Goal: Transaction & Acquisition: Book appointment/travel/reservation

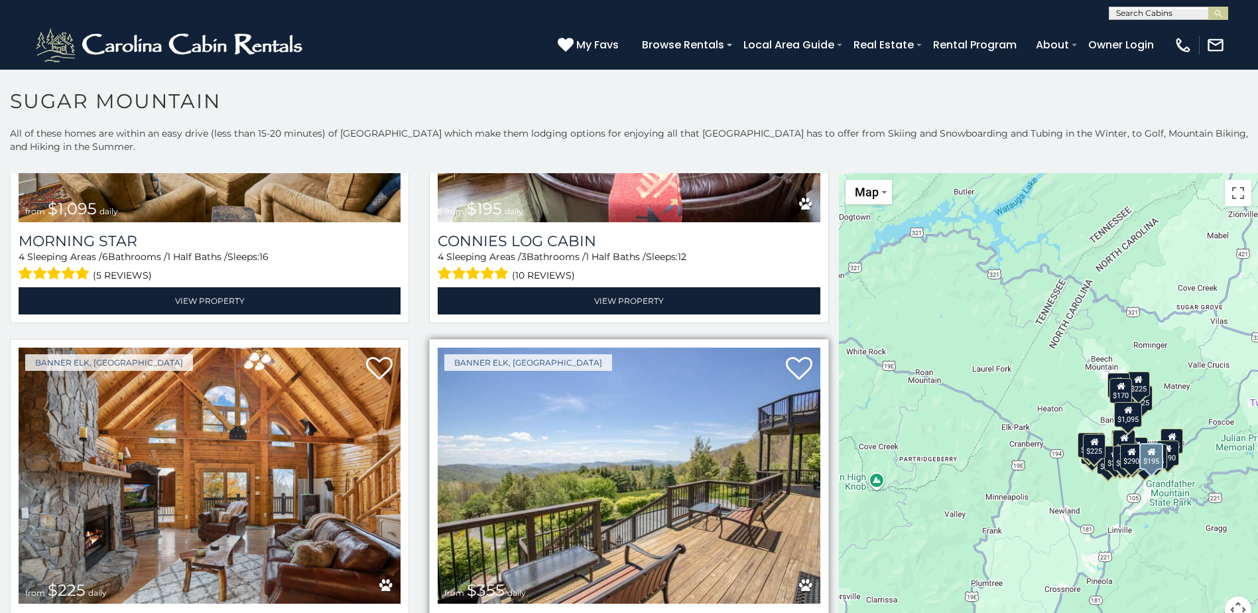
scroll to position [3117, 0]
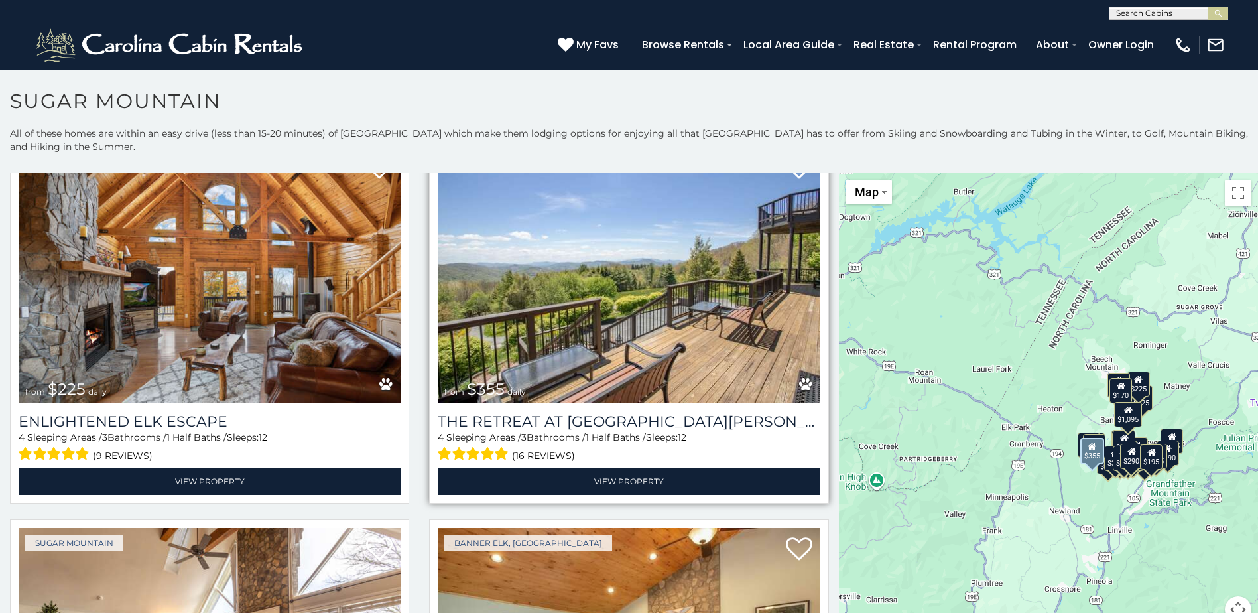
click at [625, 280] on img at bounding box center [629, 275] width 382 height 256
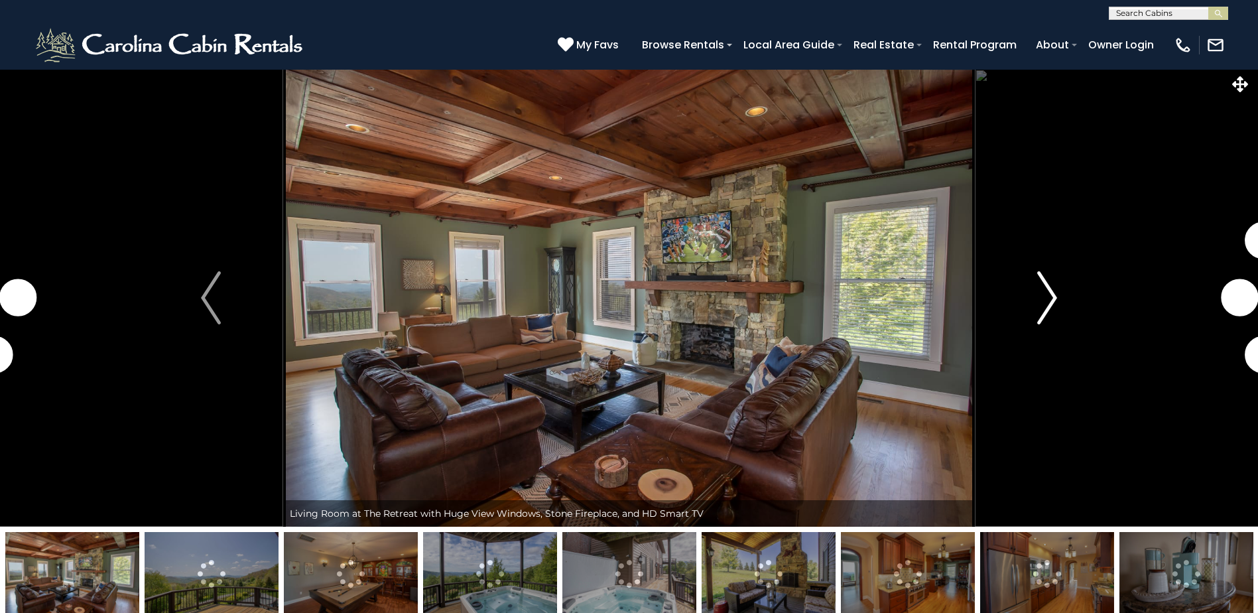
click at [1036, 301] on button "Next" at bounding box center [1047, 298] width 145 height 458
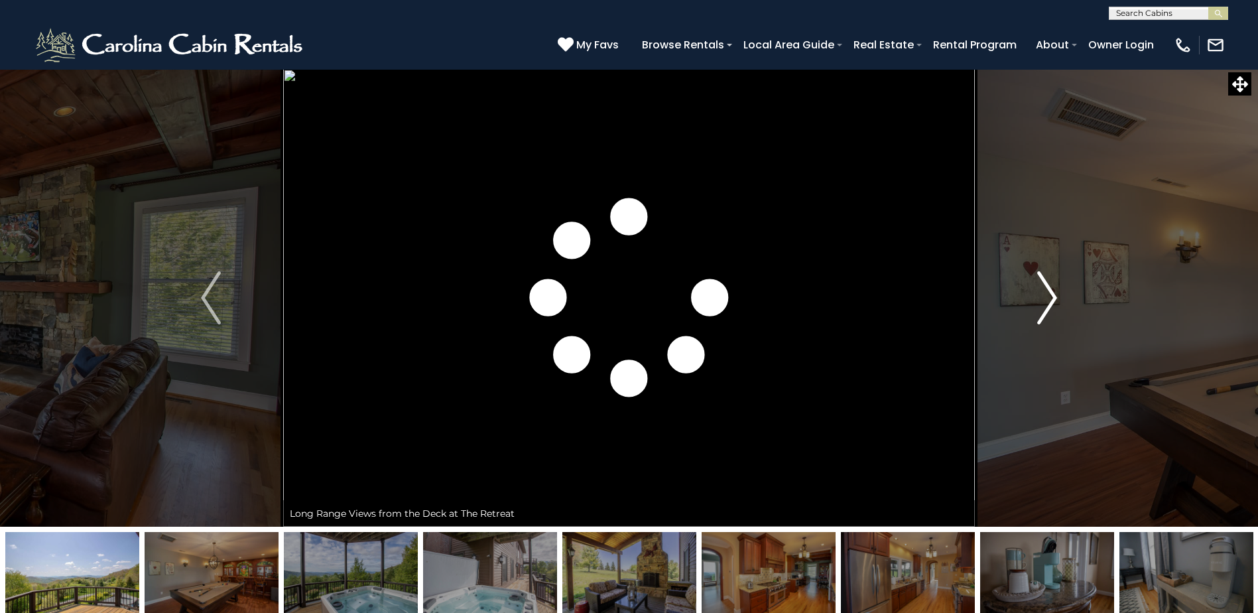
click at [1041, 301] on img "Next" at bounding box center [1047, 297] width 20 height 53
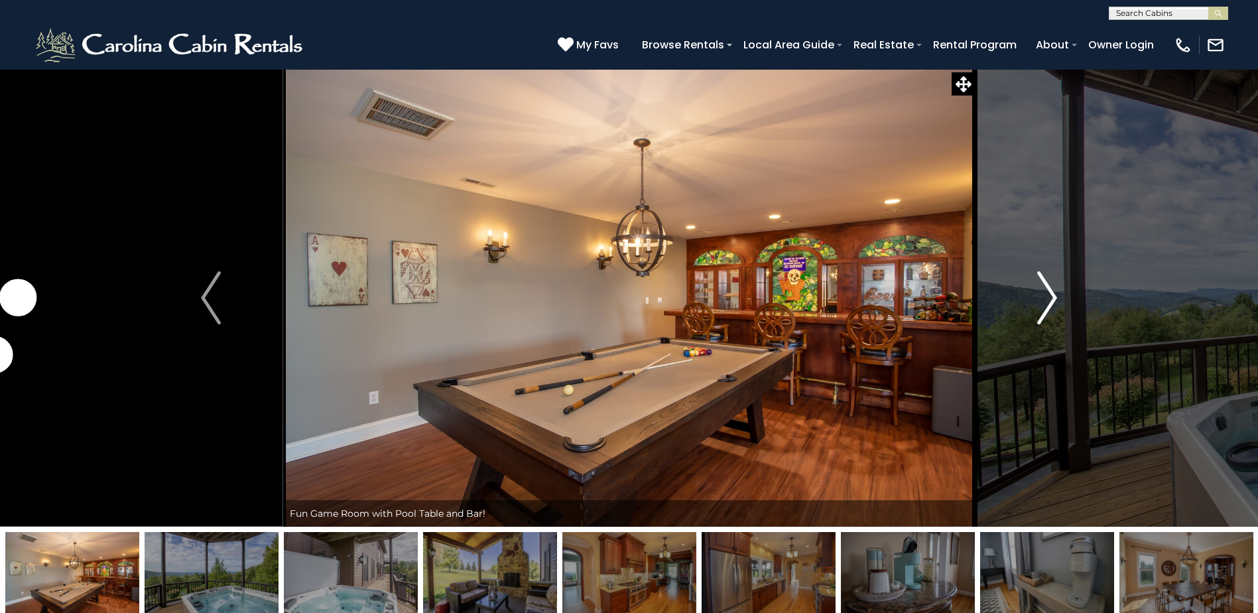
click at [1048, 301] on img "Next" at bounding box center [1047, 297] width 20 height 53
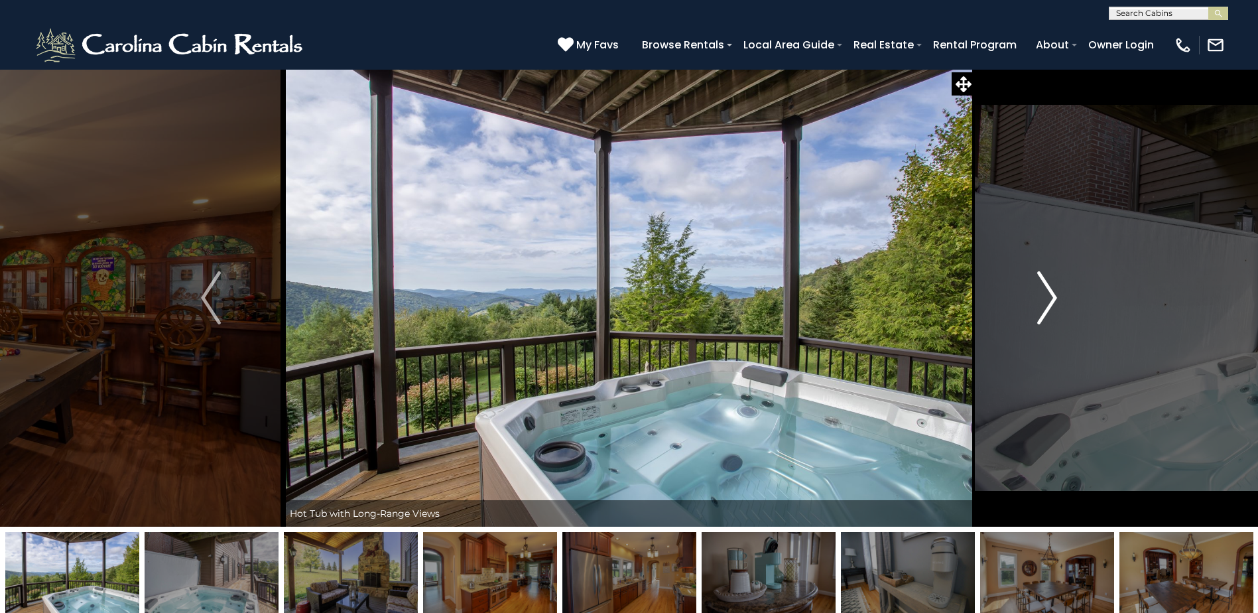
click at [1048, 301] on img "Next" at bounding box center [1047, 297] width 20 height 53
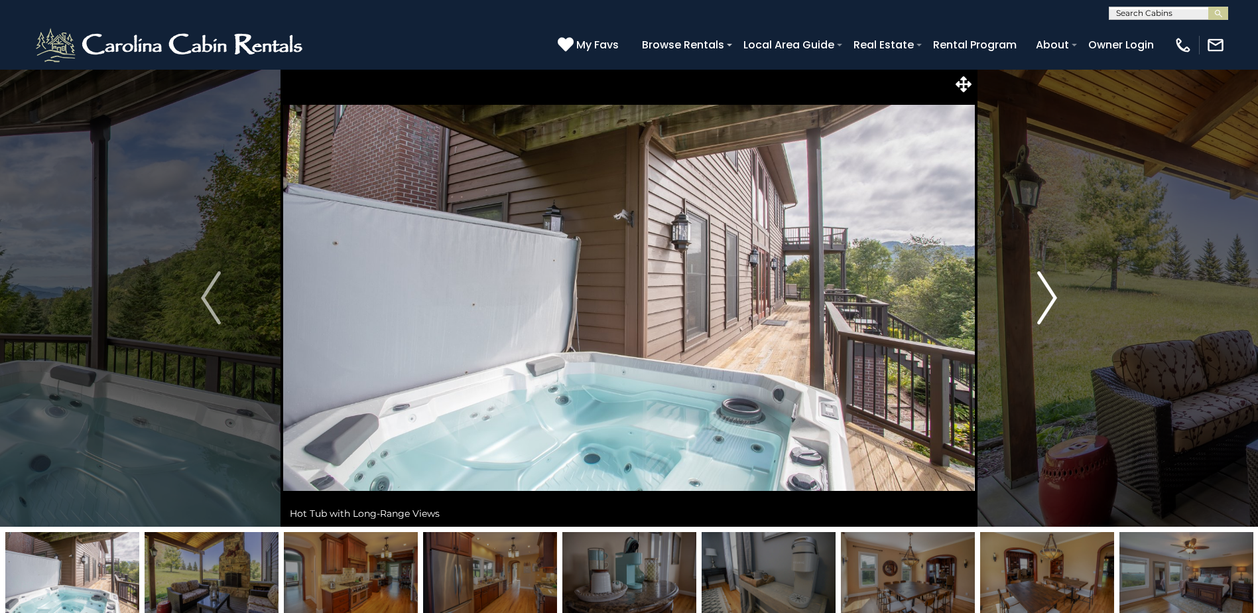
click at [1048, 301] on img "Next" at bounding box center [1047, 297] width 20 height 53
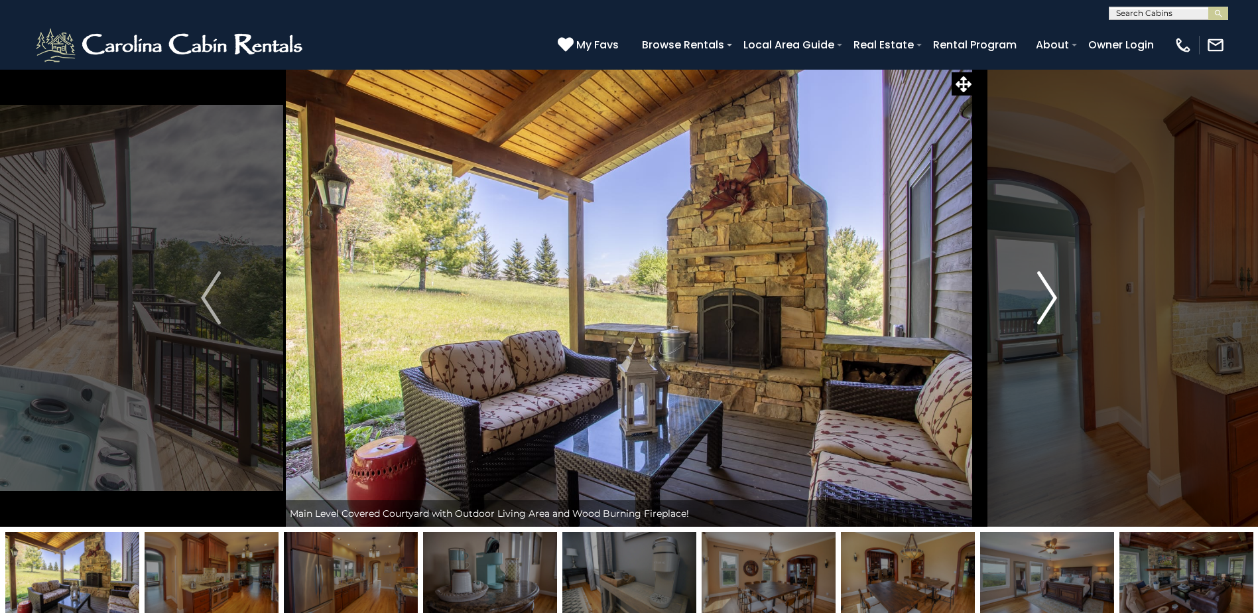
click at [1048, 301] on img "Next" at bounding box center [1047, 297] width 20 height 53
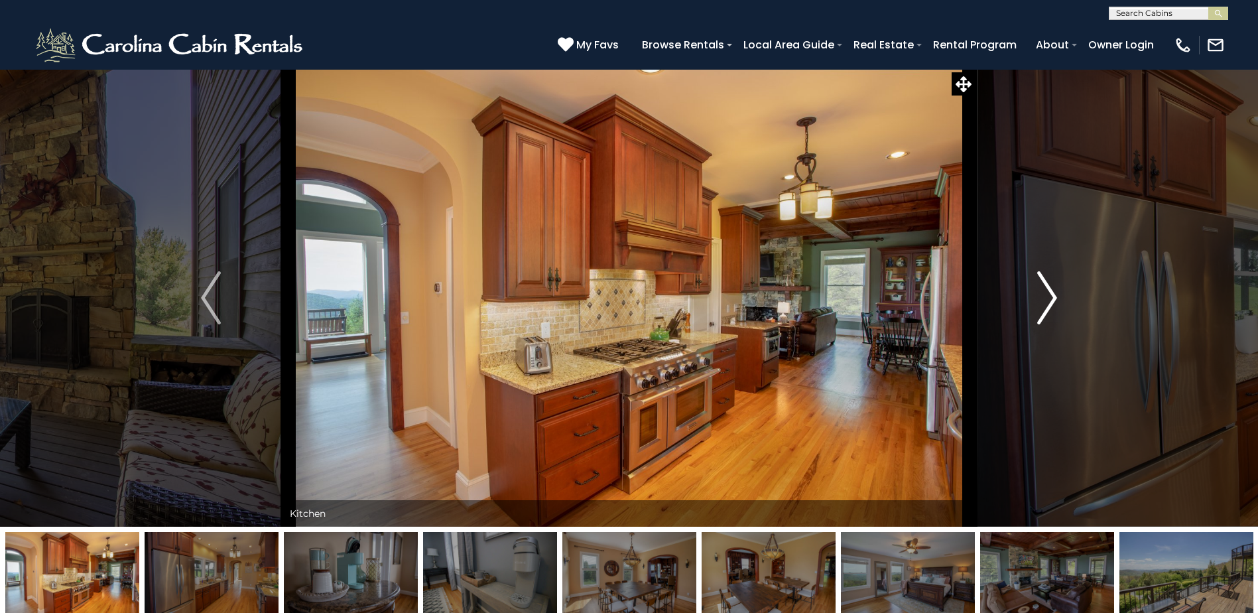
click at [1048, 301] on img "Next" at bounding box center [1047, 297] width 20 height 53
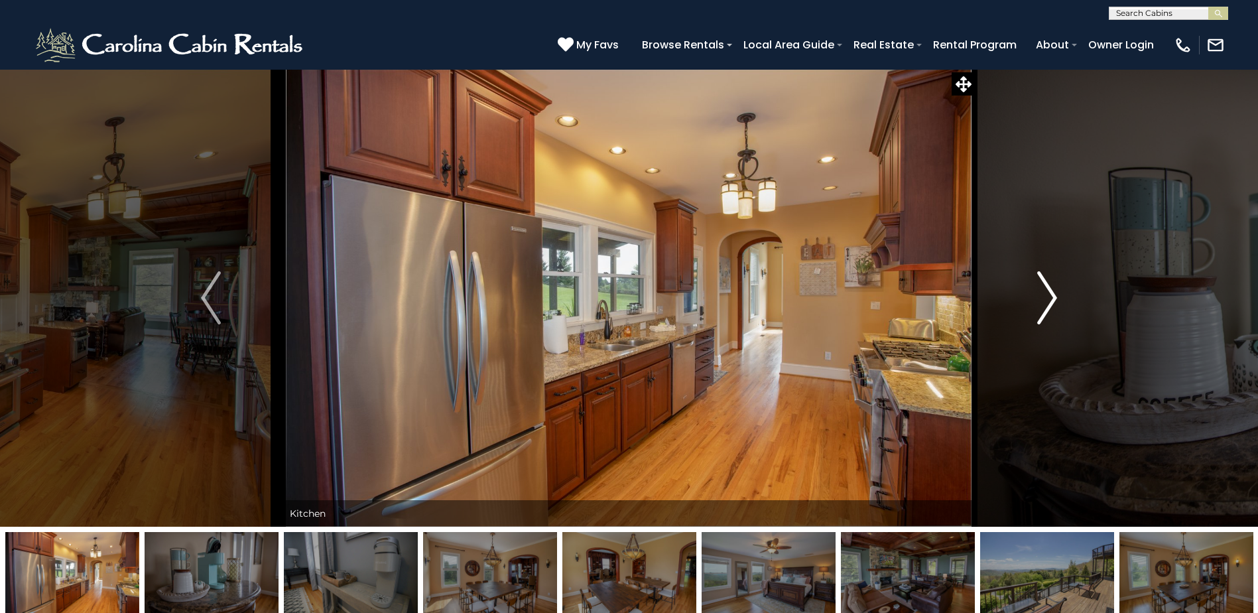
click at [1048, 301] on img "Next" at bounding box center [1047, 297] width 20 height 53
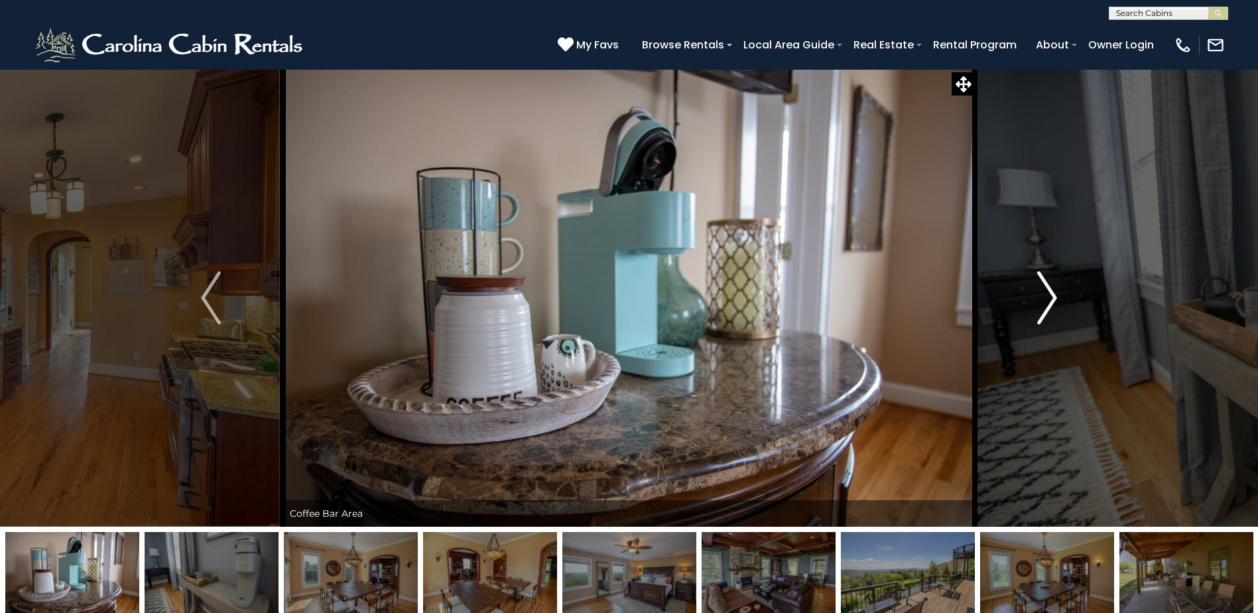
click at [1048, 301] on img "Next" at bounding box center [1047, 297] width 20 height 53
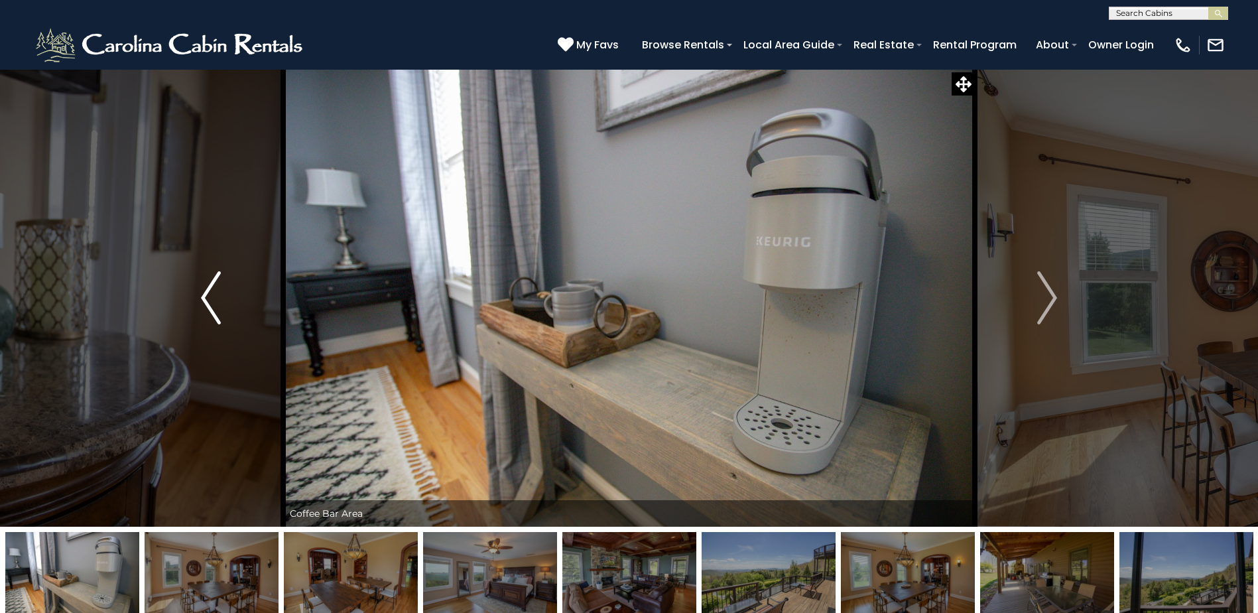
click at [229, 286] on button "Previous" at bounding box center [211, 298] width 145 height 458
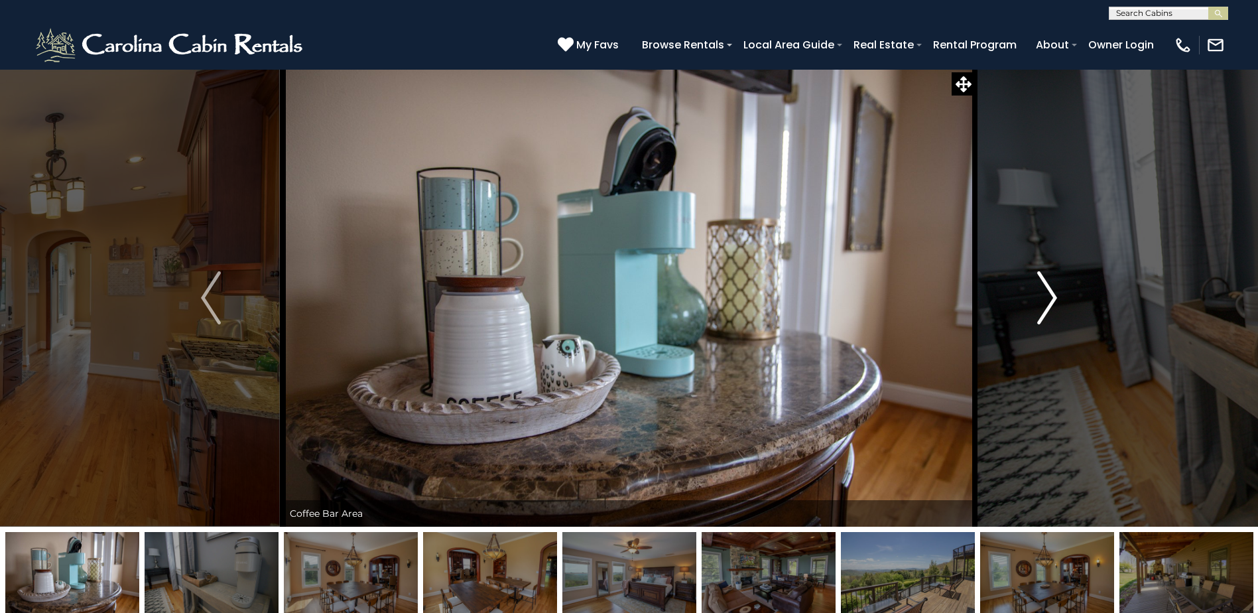
click at [1060, 305] on button "Next" at bounding box center [1047, 298] width 145 height 458
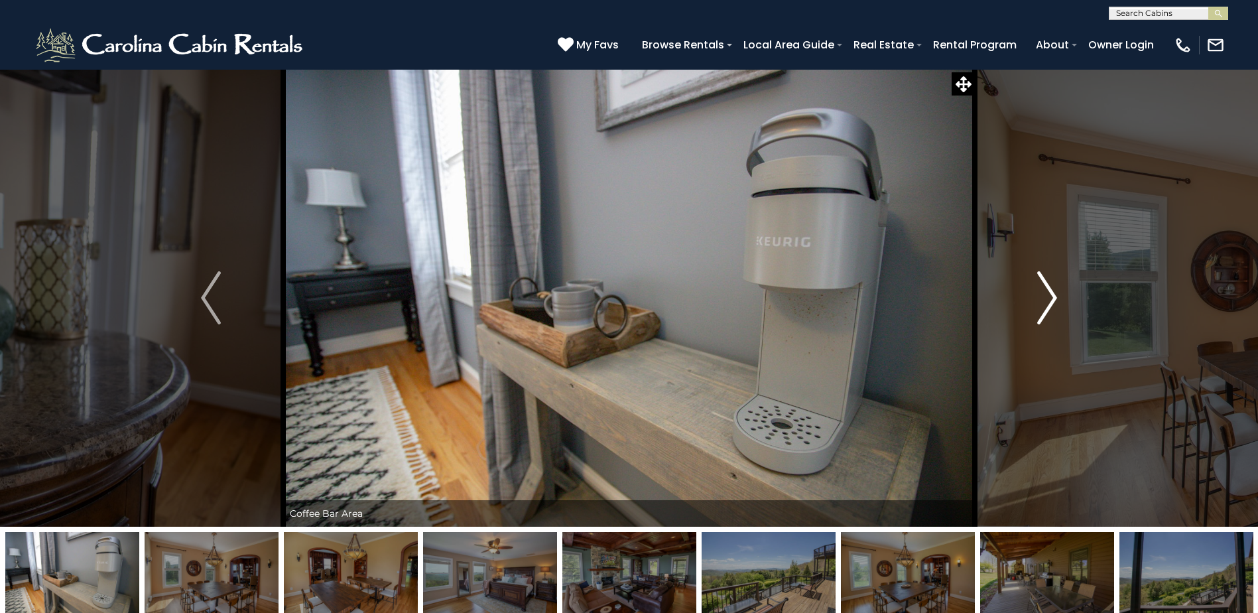
click at [1060, 305] on button "Next" at bounding box center [1047, 298] width 145 height 458
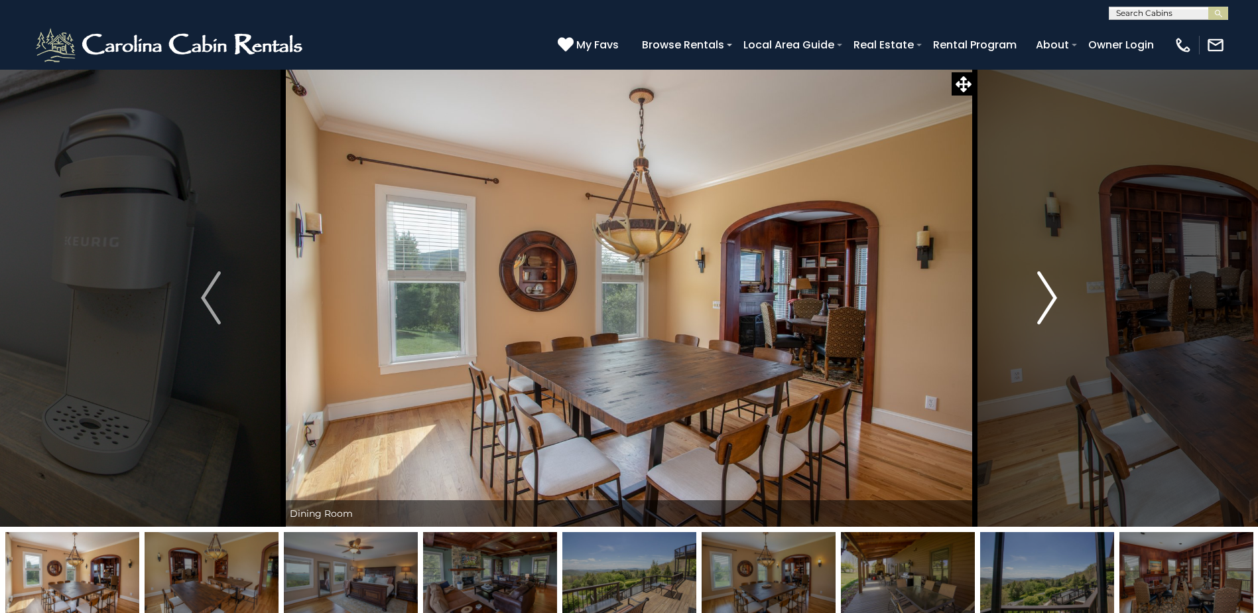
click at [1060, 305] on button "Next" at bounding box center [1047, 298] width 145 height 458
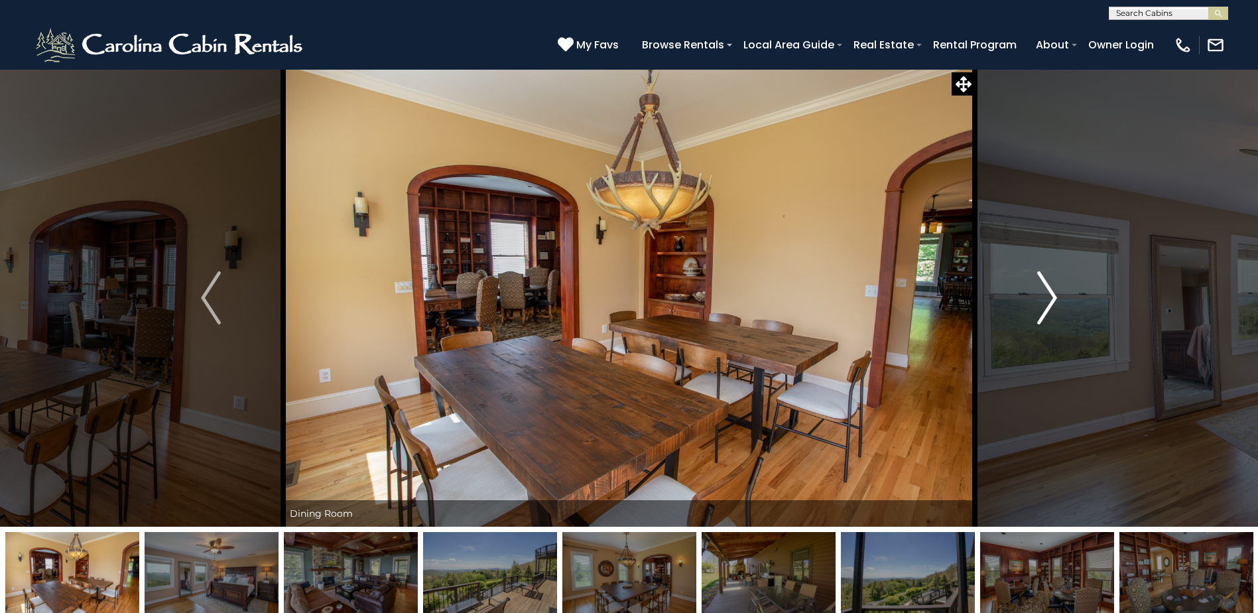
click at [1060, 305] on button "Next" at bounding box center [1047, 298] width 145 height 458
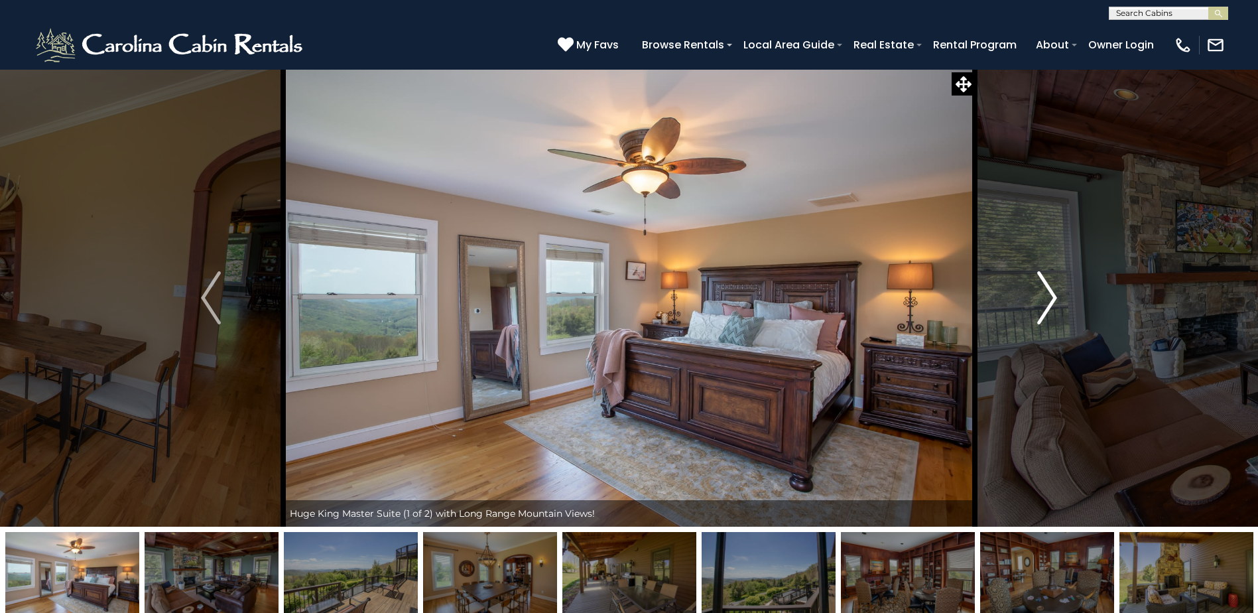
click at [1060, 305] on button "Next" at bounding box center [1047, 298] width 145 height 458
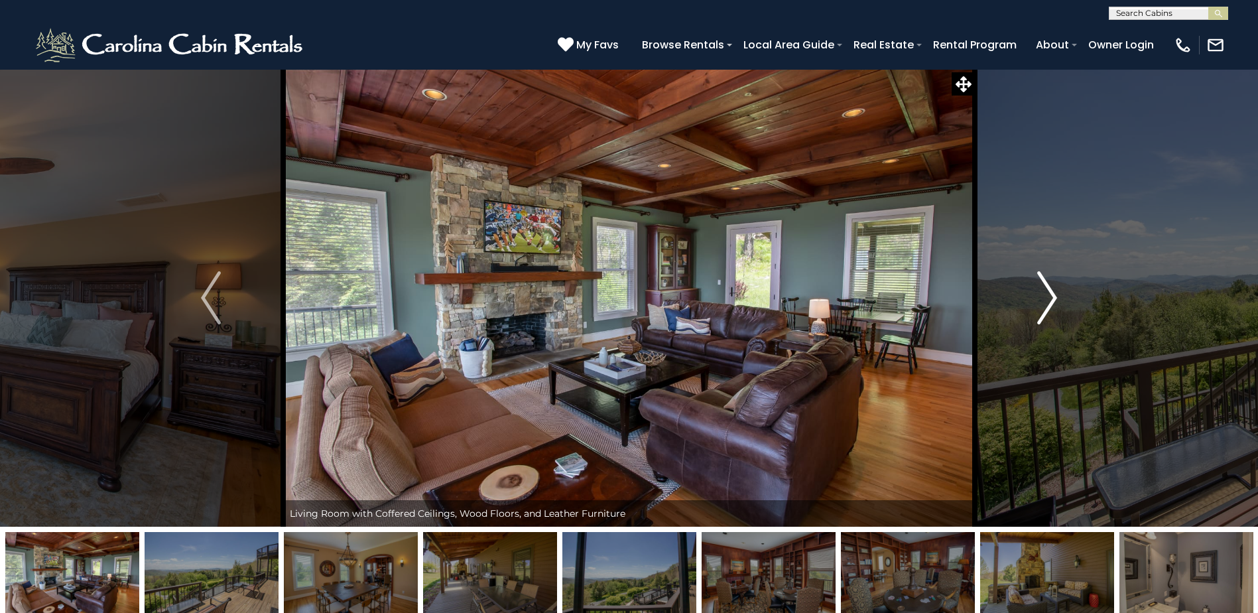
click at [1060, 305] on button "Next" at bounding box center [1047, 298] width 145 height 458
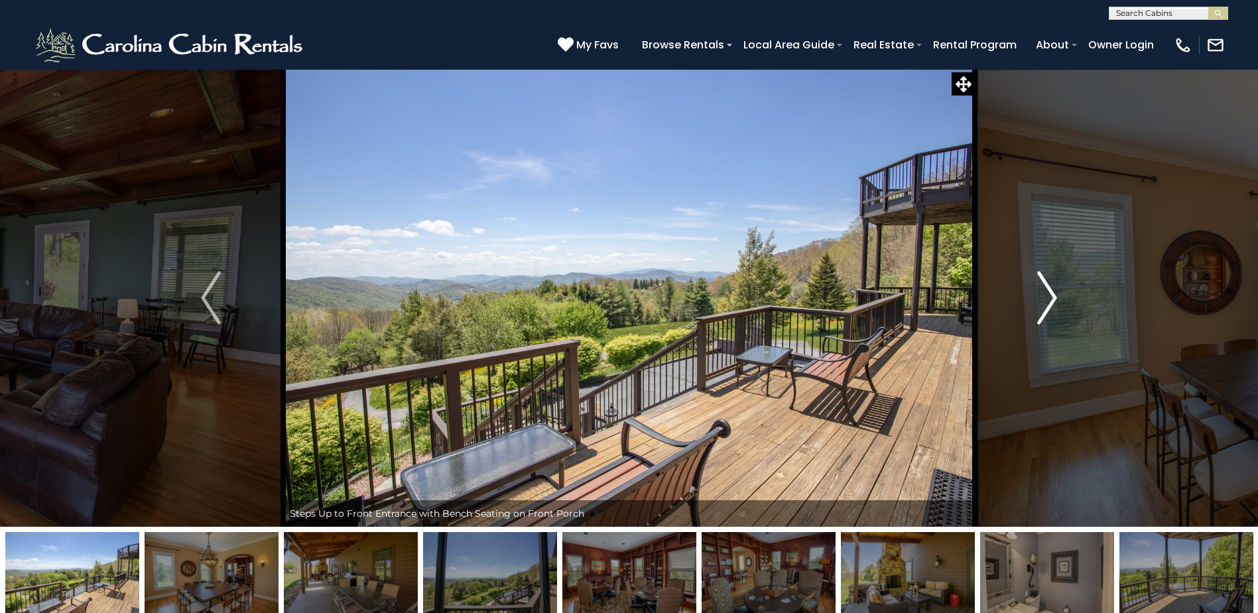
click at [1060, 305] on button "Next" at bounding box center [1047, 298] width 145 height 458
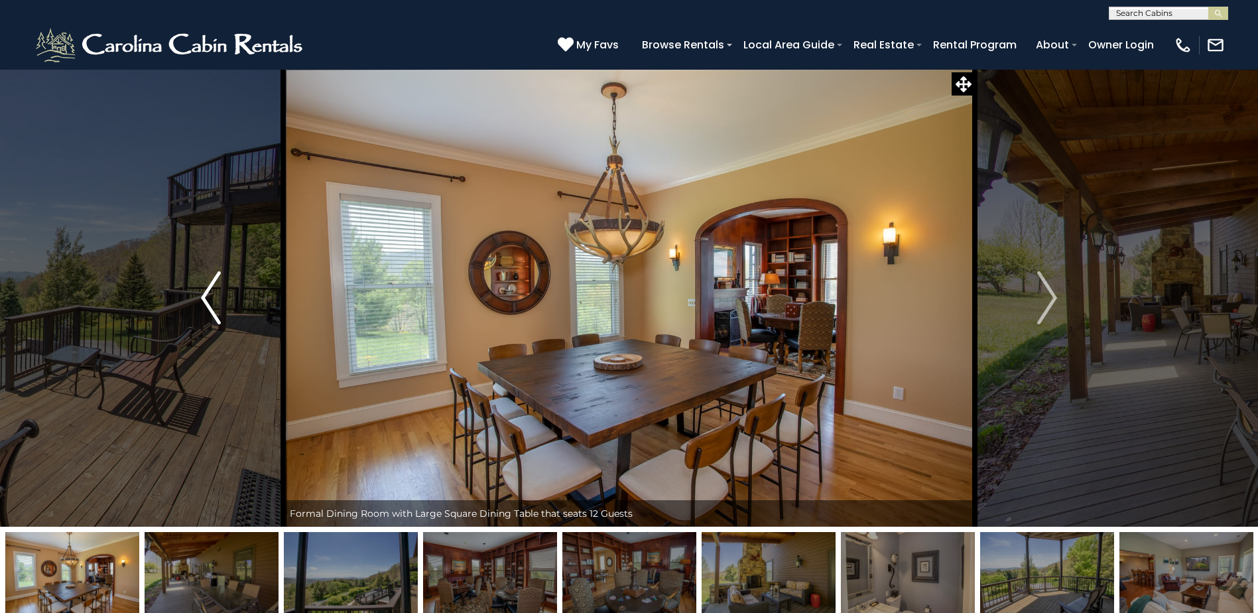
click at [200, 290] on button "Previous" at bounding box center [211, 298] width 145 height 458
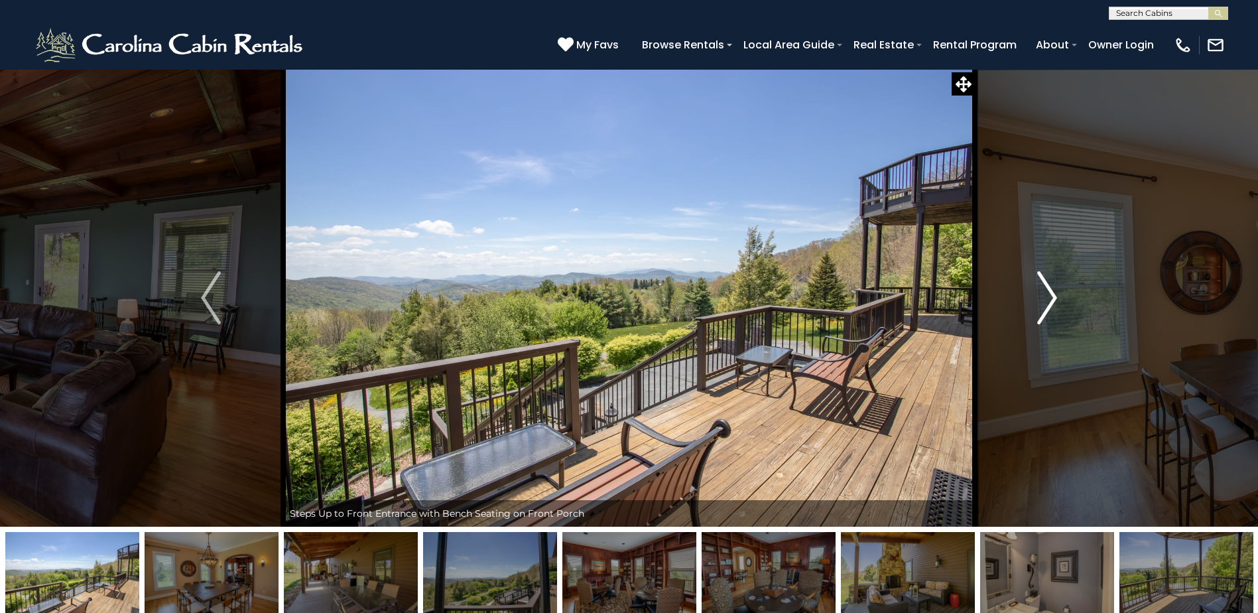
click at [1035, 296] on button "Next" at bounding box center [1047, 298] width 145 height 458
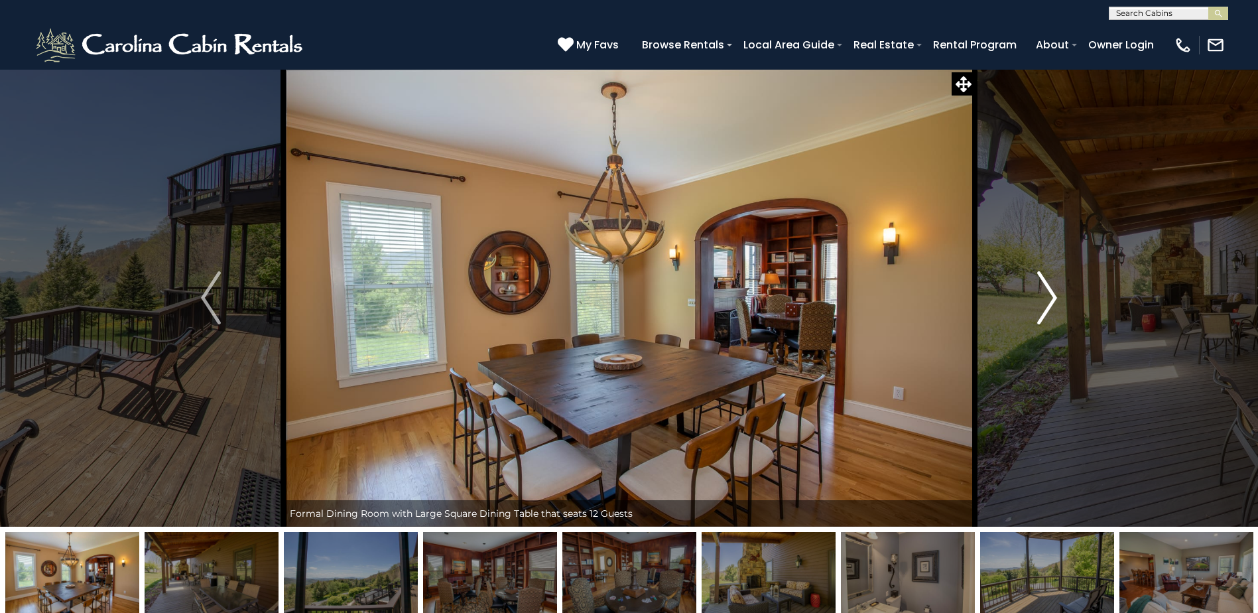
click at [1035, 296] on button "Next" at bounding box center [1047, 298] width 145 height 458
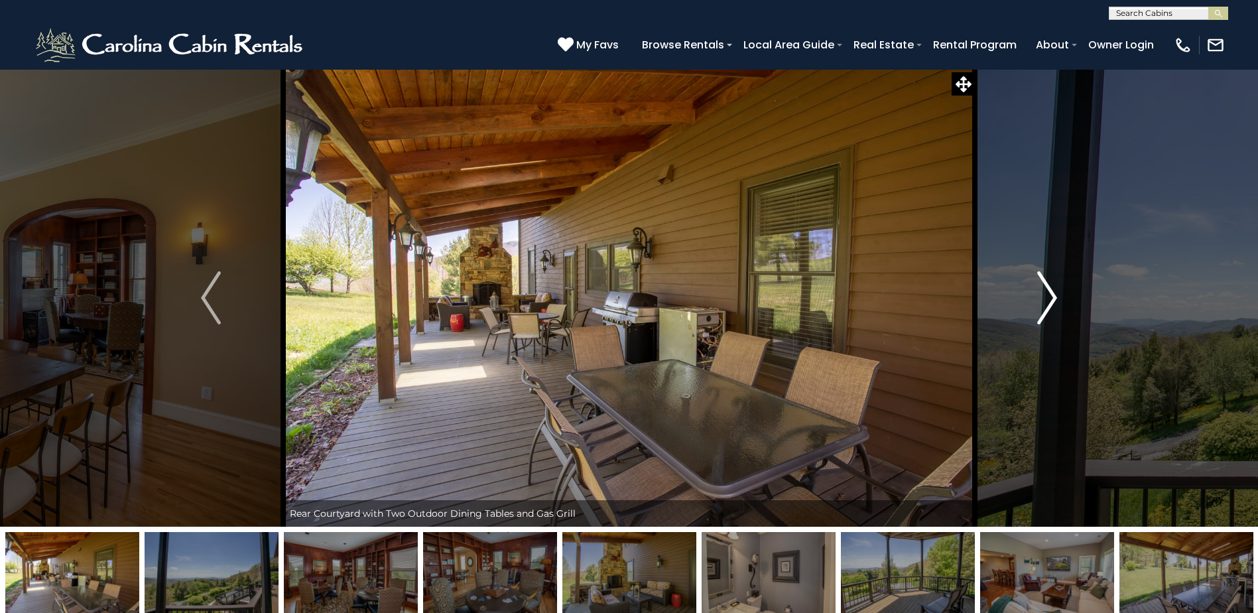
click at [1035, 296] on button "Next" at bounding box center [1047, 298] width 145 height 458
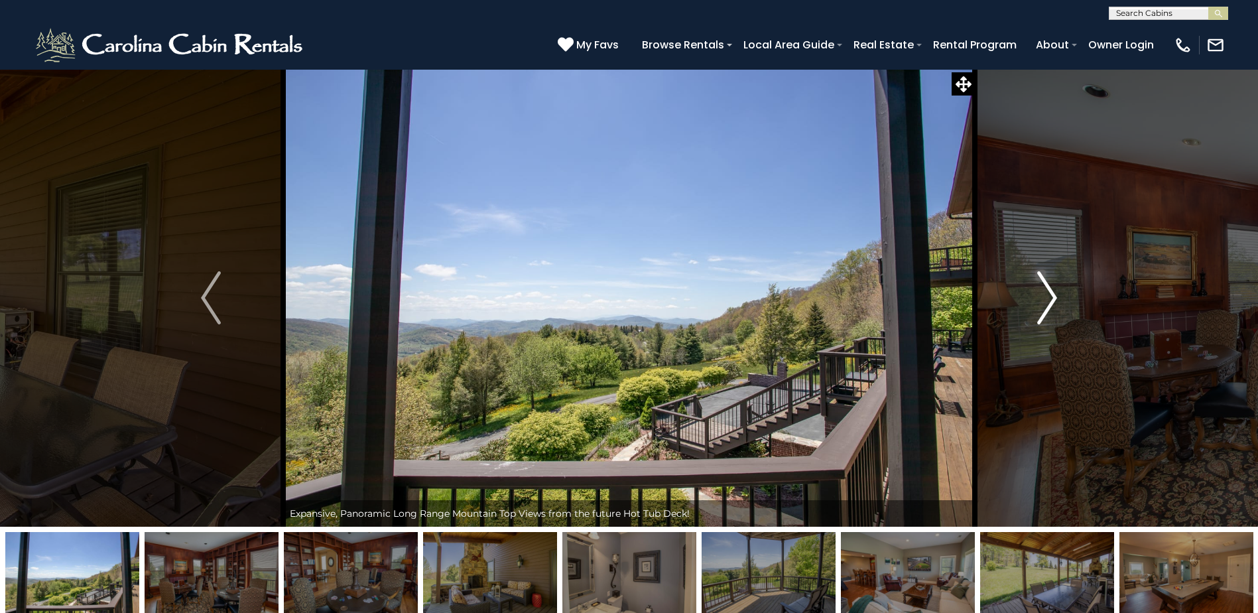
click at [1035, 296] on button "Next" at bounding box center [1047, 298] width 145 height 458
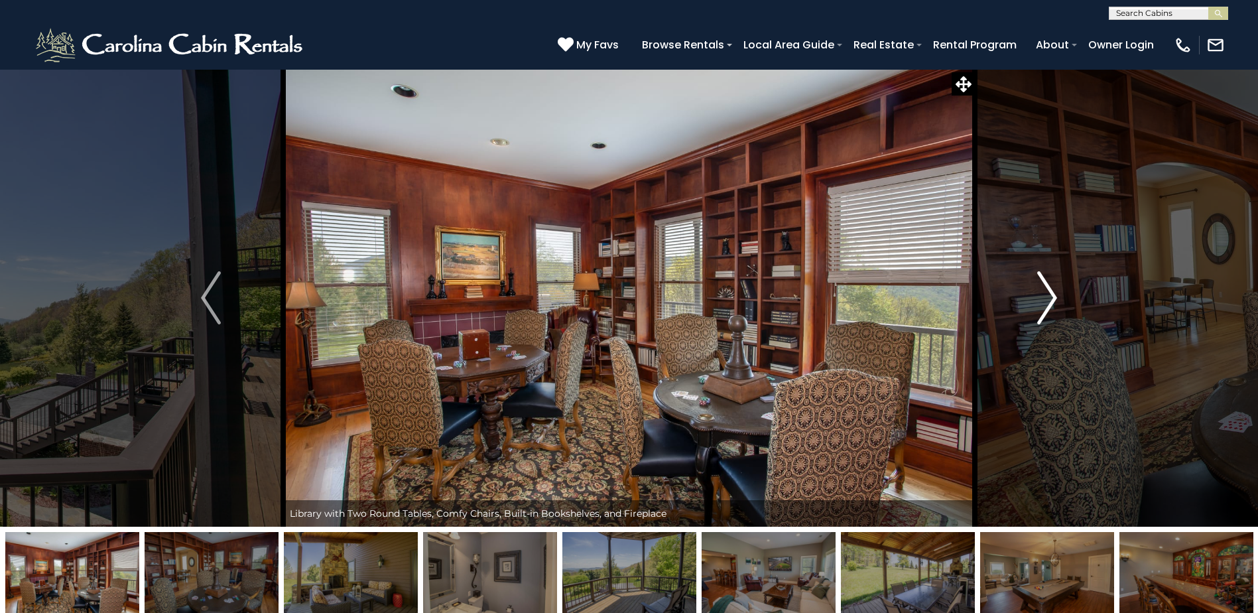
click at [1035, 296] on button "Next" at bounding box center [1047, 298] width 145 height 458
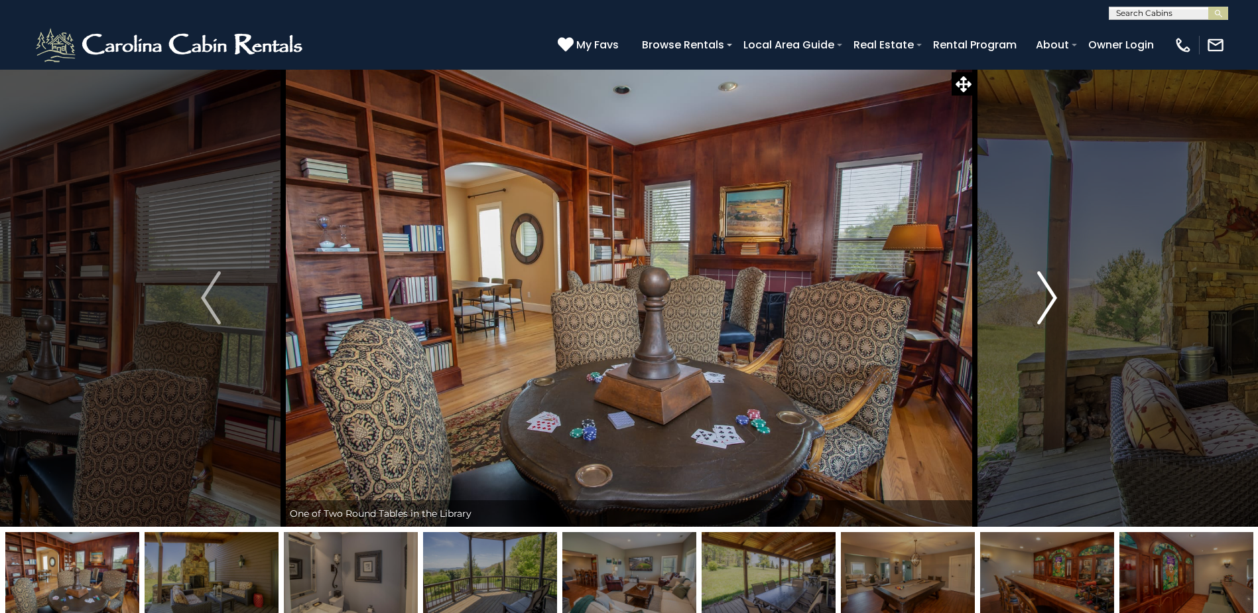
click at [1035, 296] on button "Next" at bounding box center [1047, 298] width 145 height 458
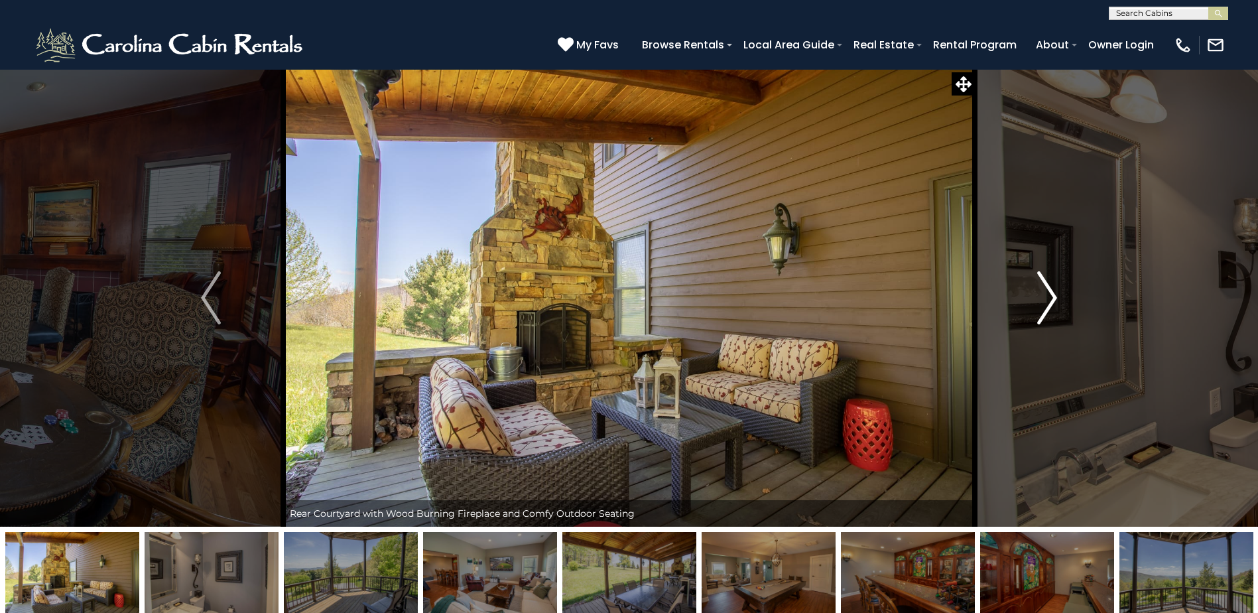
click at [1035, 296] on button "Next" at bounding box center [1047, 298] width 145 height 458
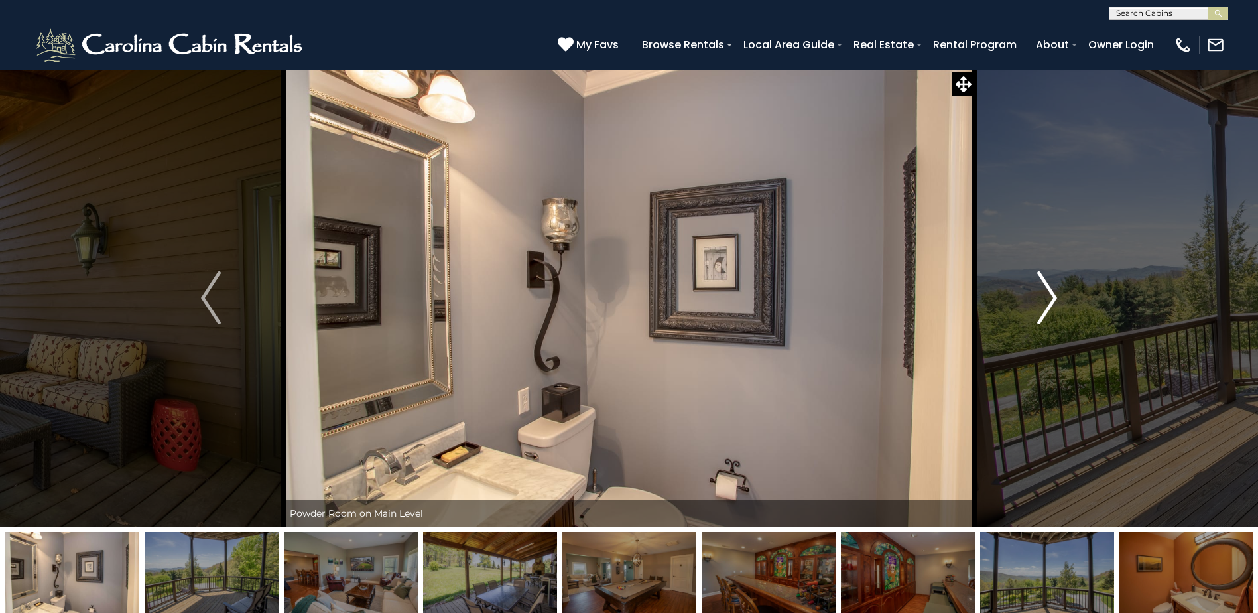
click at [1035, 296] on button "Next" at bounding box center [1047, 298] width 145 height 458
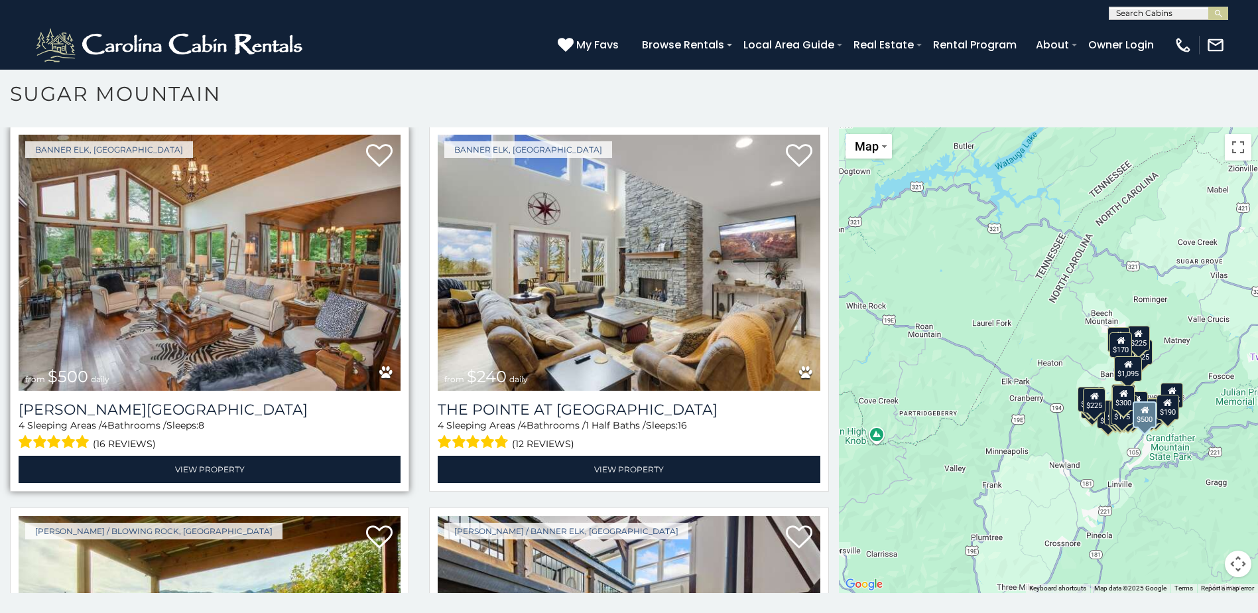
scroll to position [3780, 0]
